Goal: Task Accomplishment & Management: Manage account settings

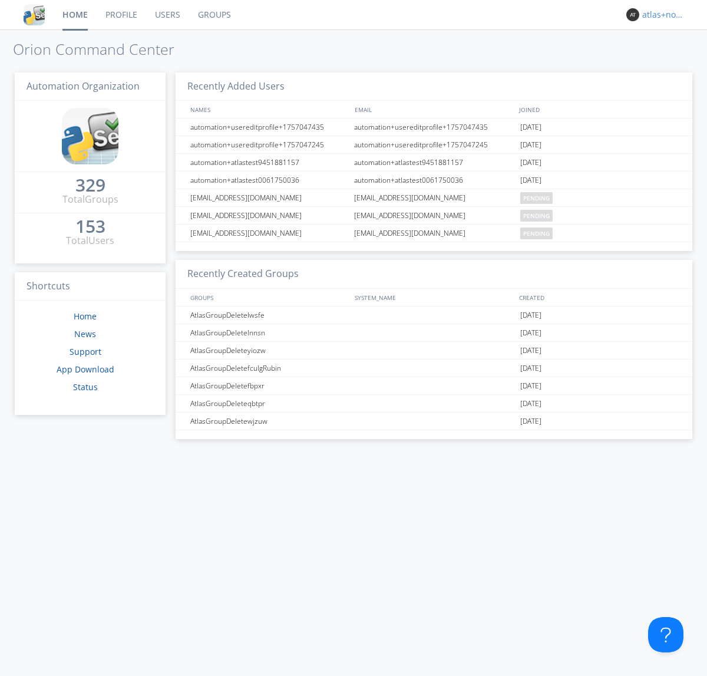
click at [661, 15] on div "atlas+nodispatch" at bounding box center [664, 15] width 44 height 12
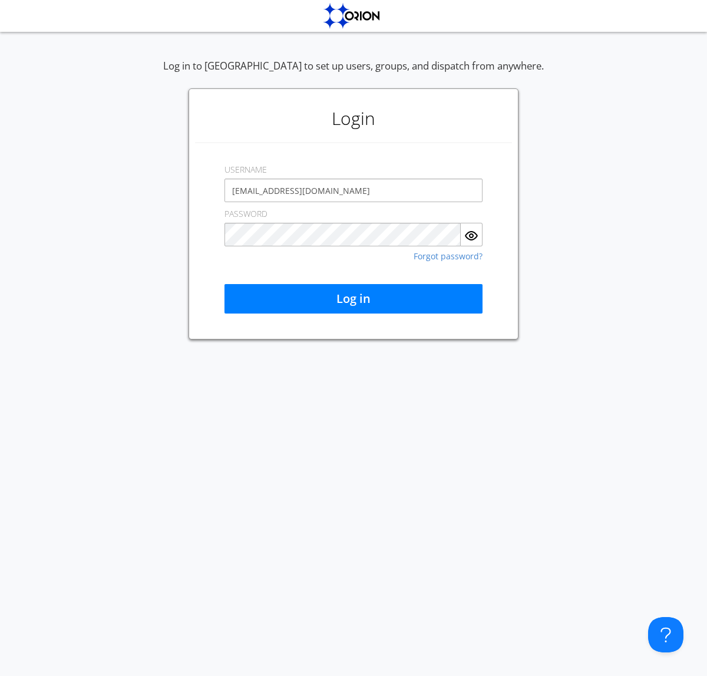
type input "[EMAIL_ADDRESS][DOMAIN_NAME]"
click at [354, 299] on button "Log in" at bounding box center [354, 298] width 258 height 29
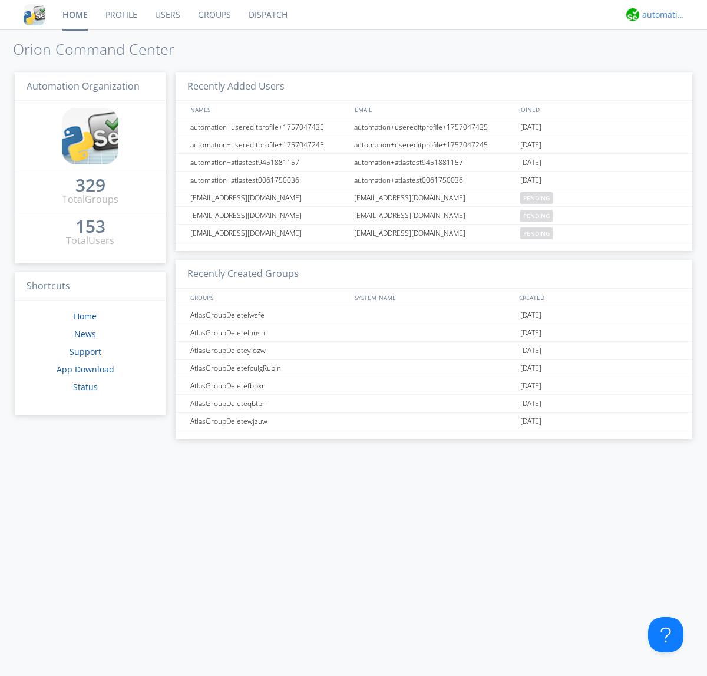
click at [661, 15] on div "automation+atlas" at bounding box center [664, 15] width 44 height 12
